Goal: Task Accomplishment & Management: Use online tool/utility

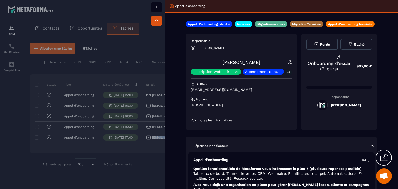
click at [158, 9] on icon at bounding box center [156, 7] width 6 height 6
